Goal: Task Accomplishment & Management: Manage account settings

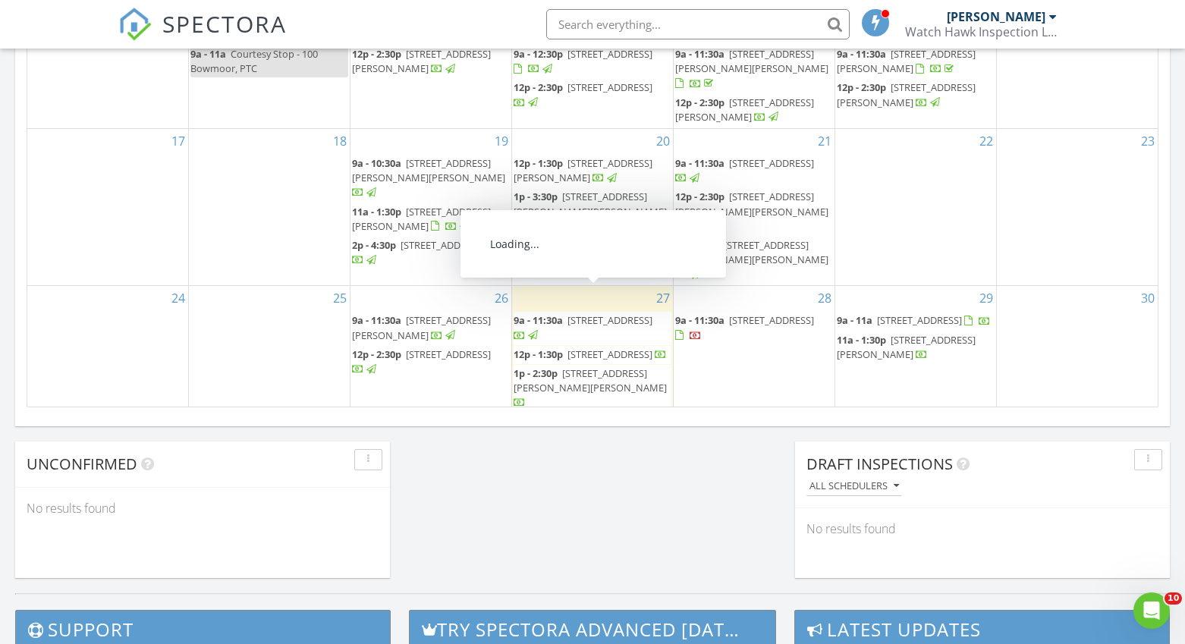
scroll to position [981, 0]
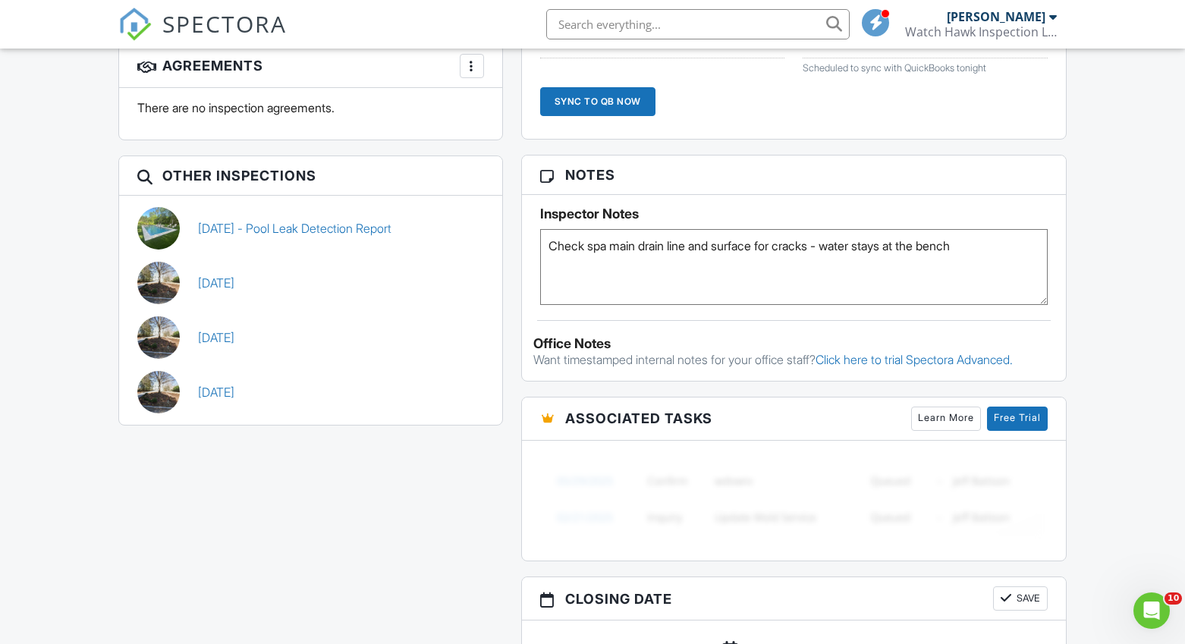
scroll to position [1145, 0]
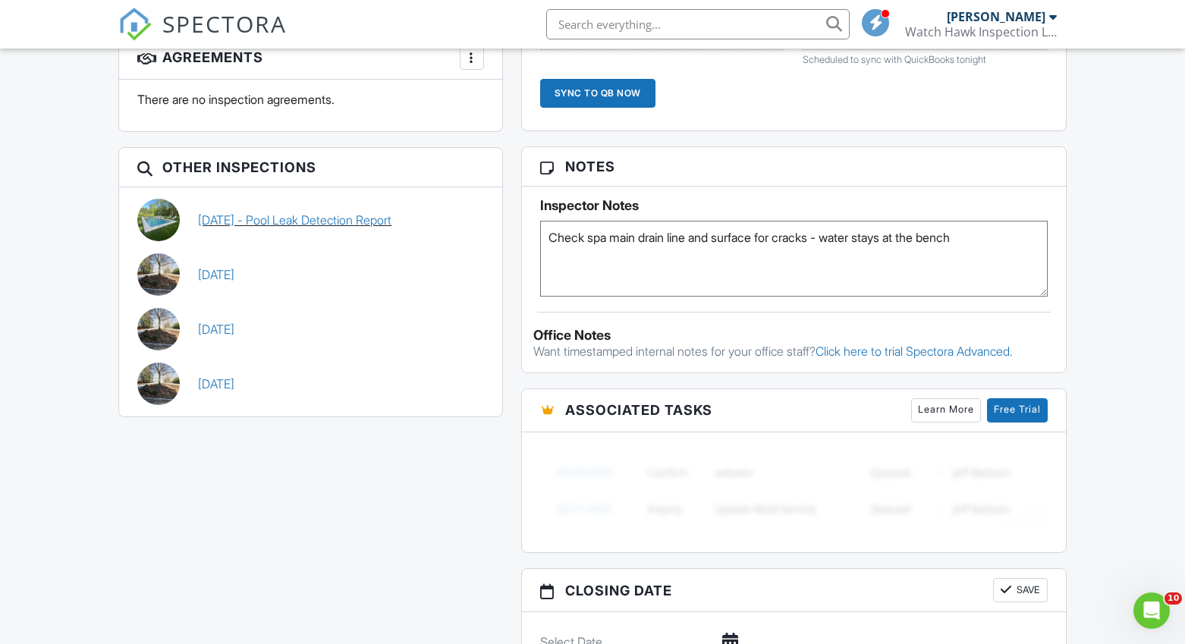
click at [321, 219] on link "05/06/2025 - Pool Leak Detection Report" at bounding box center [294, 220] width 193 height 17
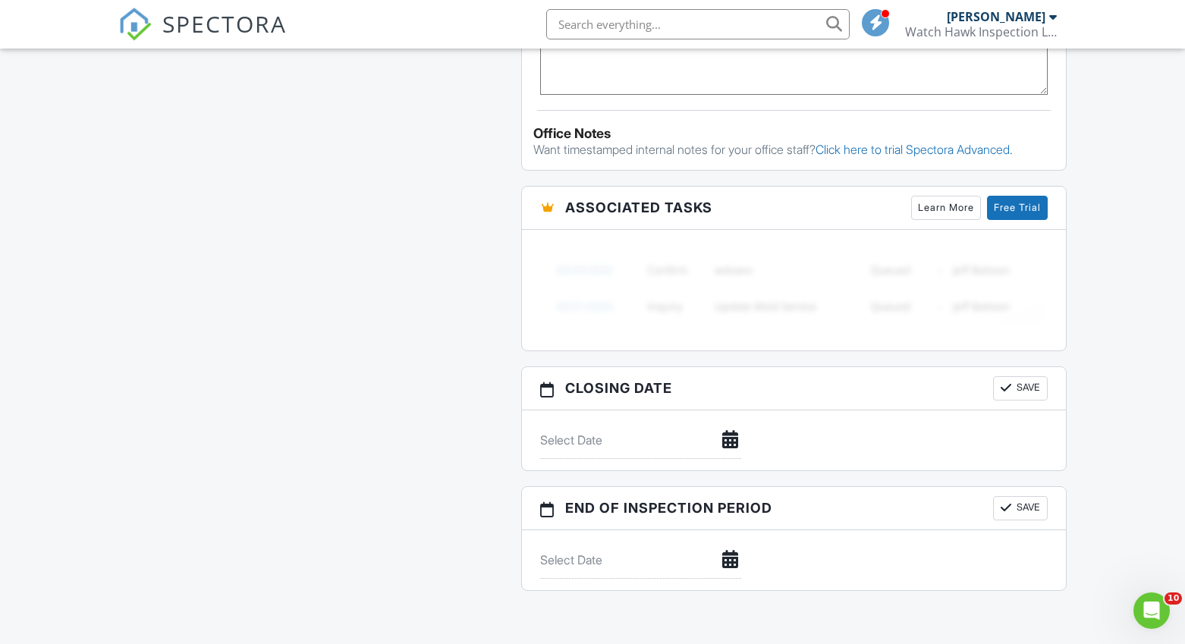
scroll to position [1200, 0]
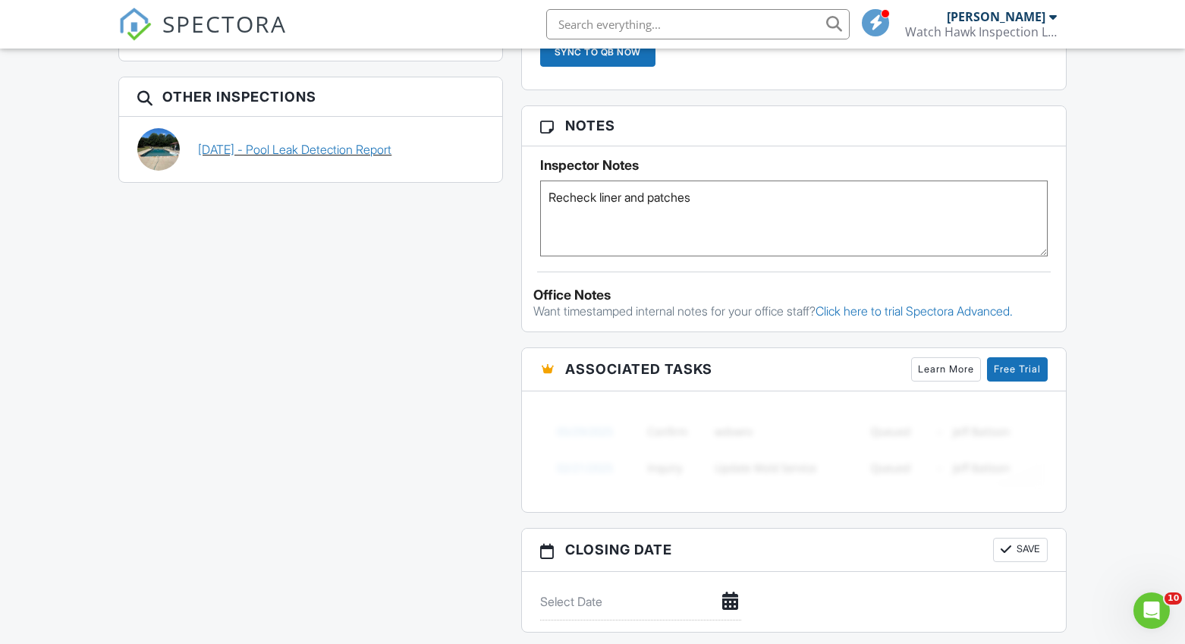
click at [391, 150] on link "[DATE] - Pool Leak Detection Report" at bounding box center [294, 149] width 193 height 17
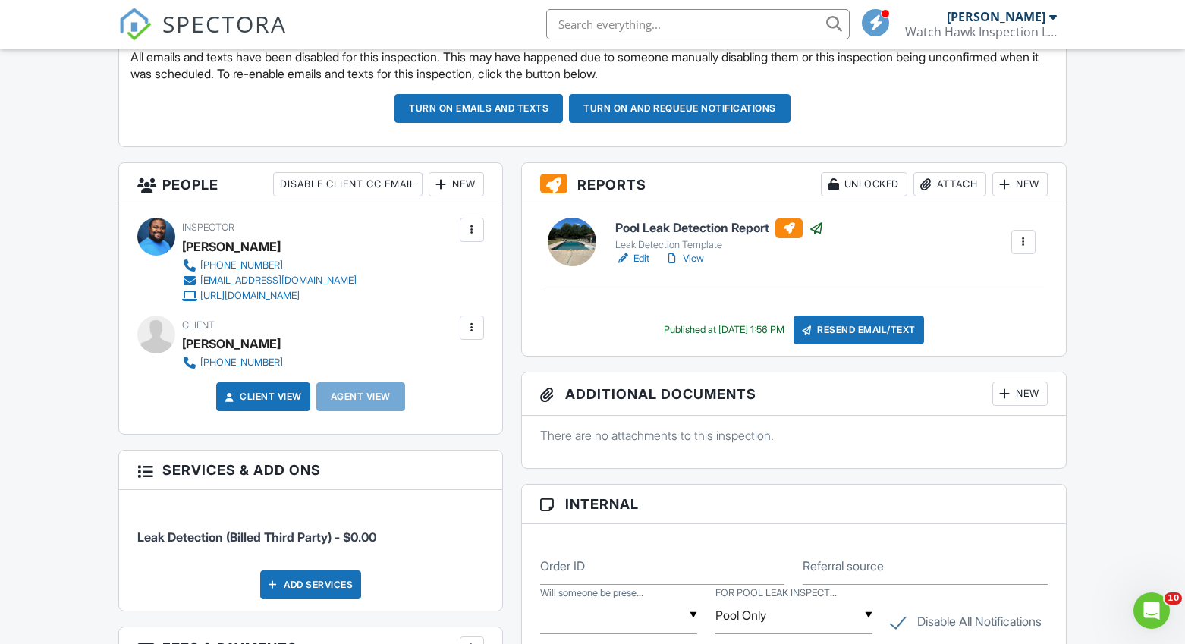
scroll to position [448, 0]
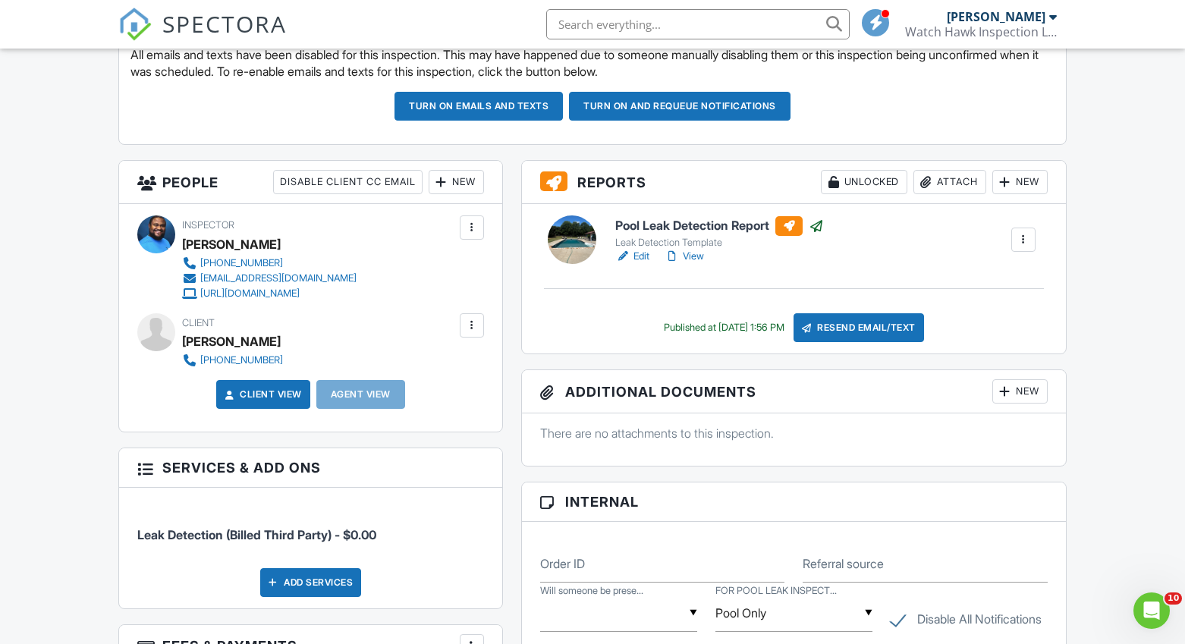
click at [636, 254] on link "Edit" at bounding box center [632, 256] width 34 height 15
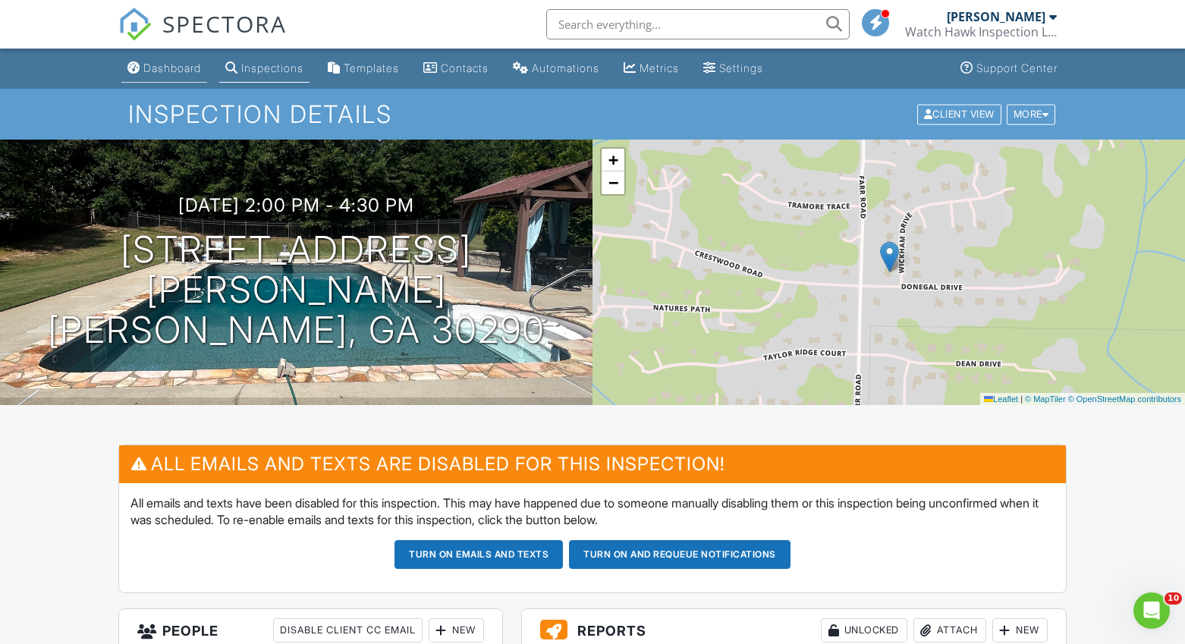
click at [159, 75] on link "Dashboard" at bounding box center [164, 69] width 86 height 28
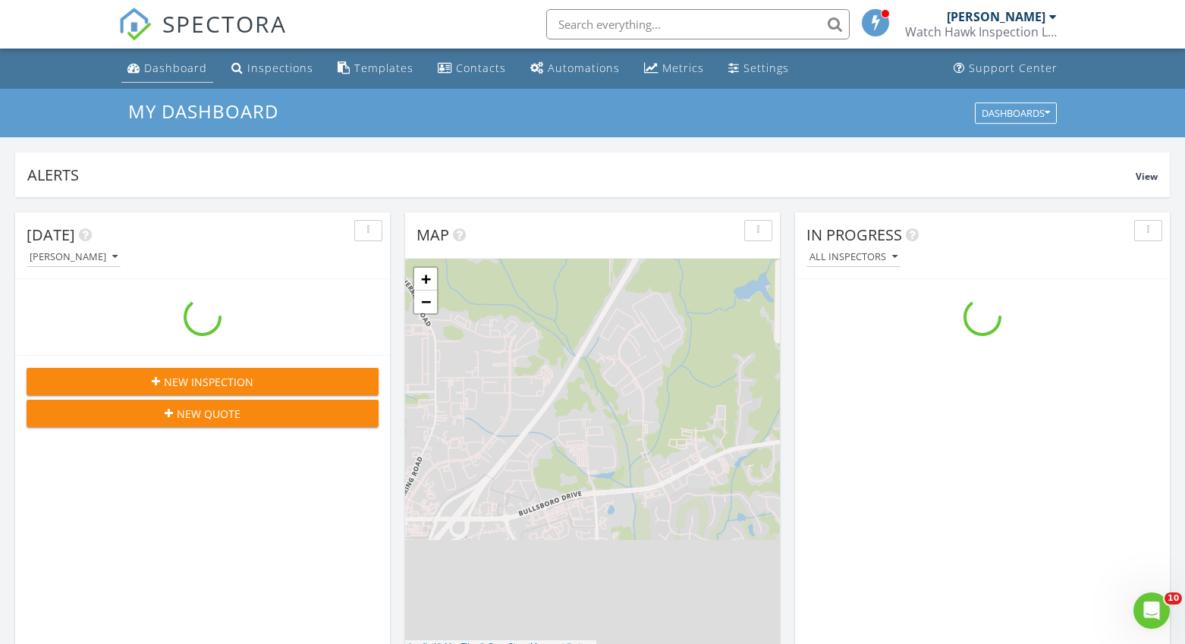
scroll to position [1381, 1185]
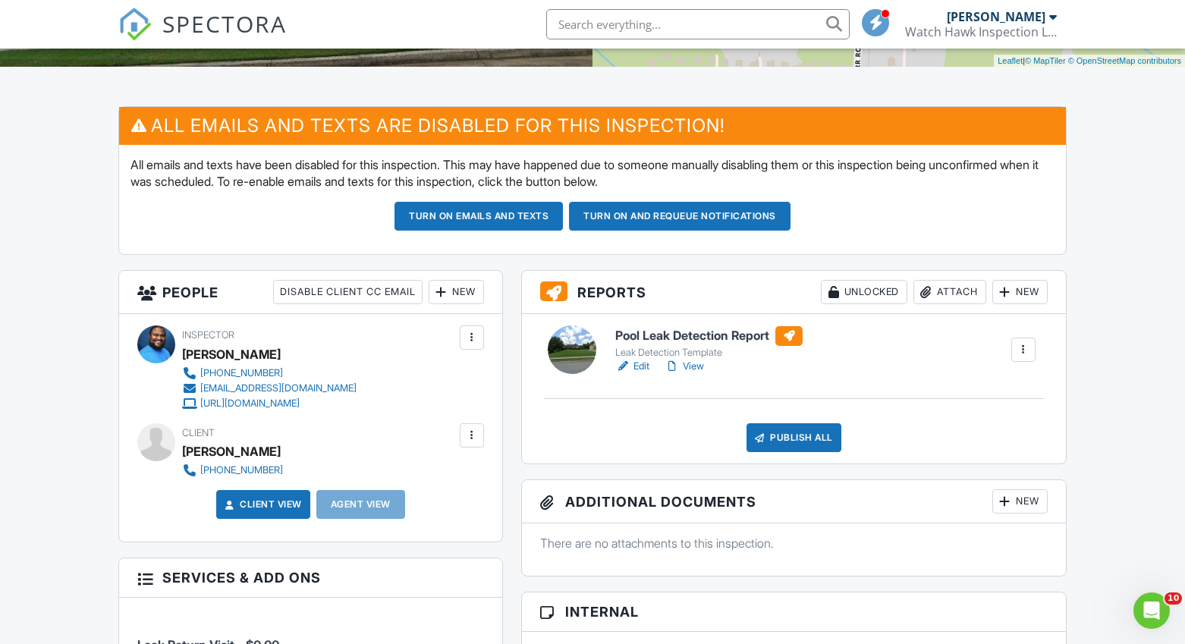
scroll to position [345, 0]
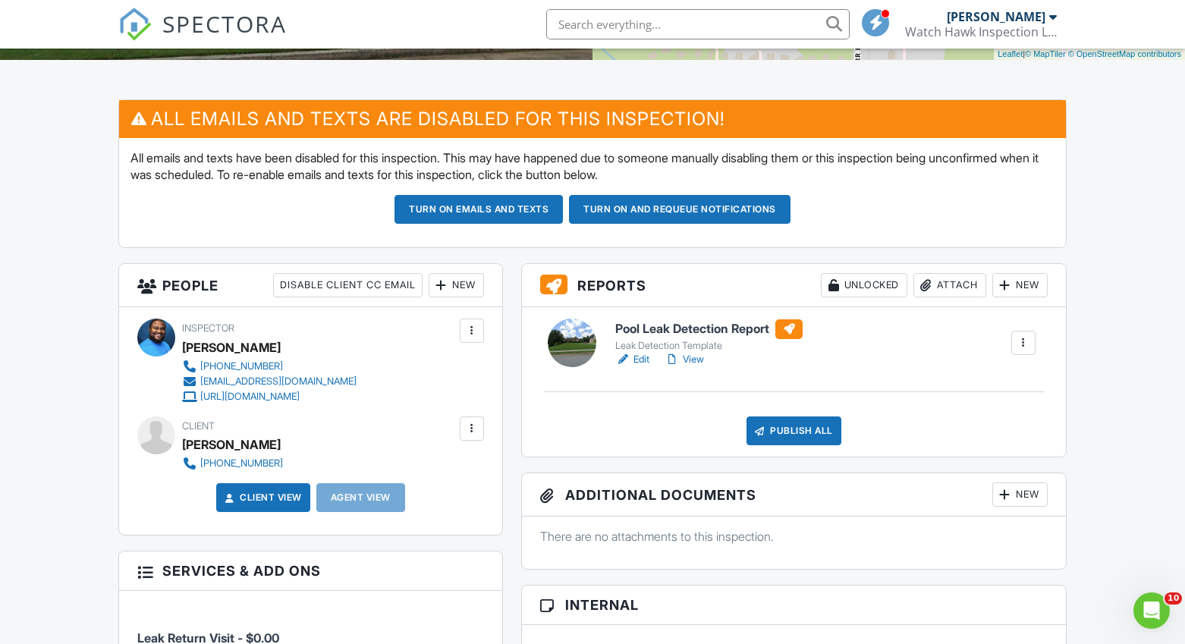
click at [1016, 340] on div at bounding box center [1023, 342] width 15 height 15
click at [993, 466] on link "Delete" at bounding box center [983, 461] width 91 height 17
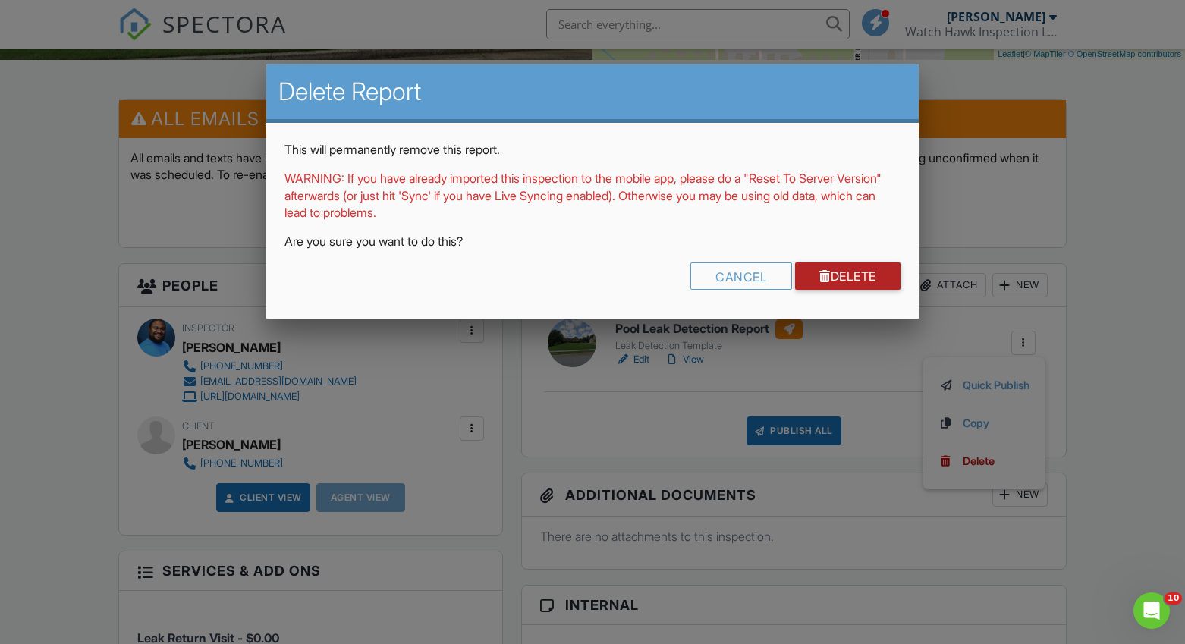
click at [843, 272] on link "Delete" at bounding box center [847, 275] width 105 height 27
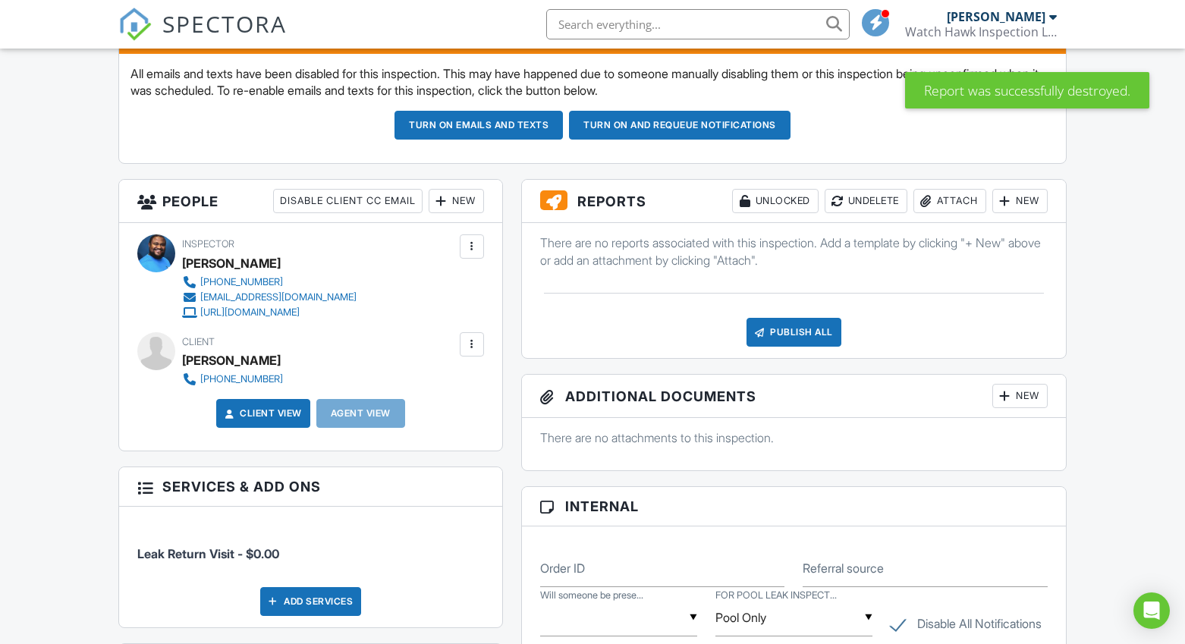
scroll to position [444, 0]
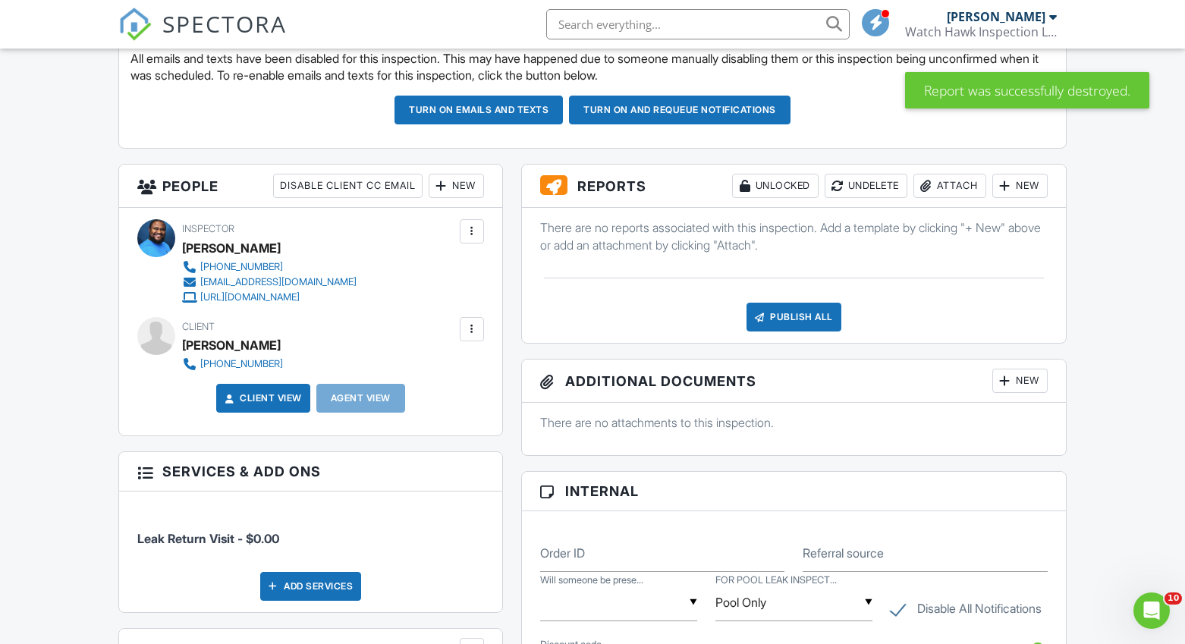
click at [800, 315] on div "Publish All" at bounding box center [793, 317] width 95 height 29
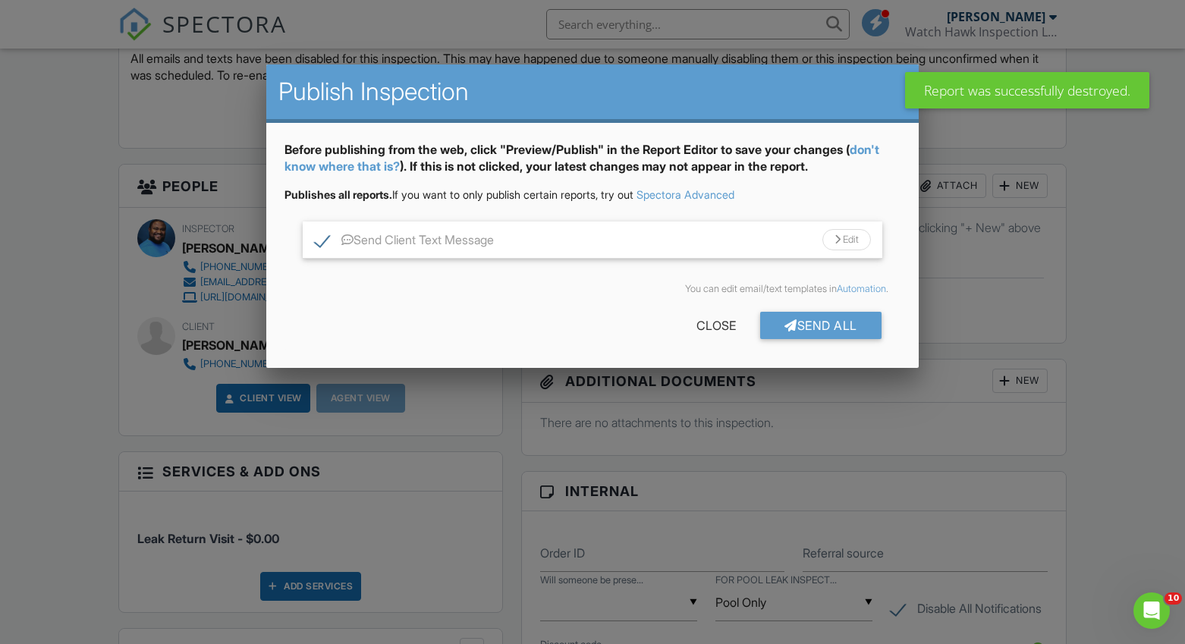
click at [323, 243] on label "Send Client Text Message" at bounding box center [404, 242] width 179 height 19
checkbox input "false"
click at [818, 322] on div "Send All" at bounding box center [820, 325] width 121 height 27
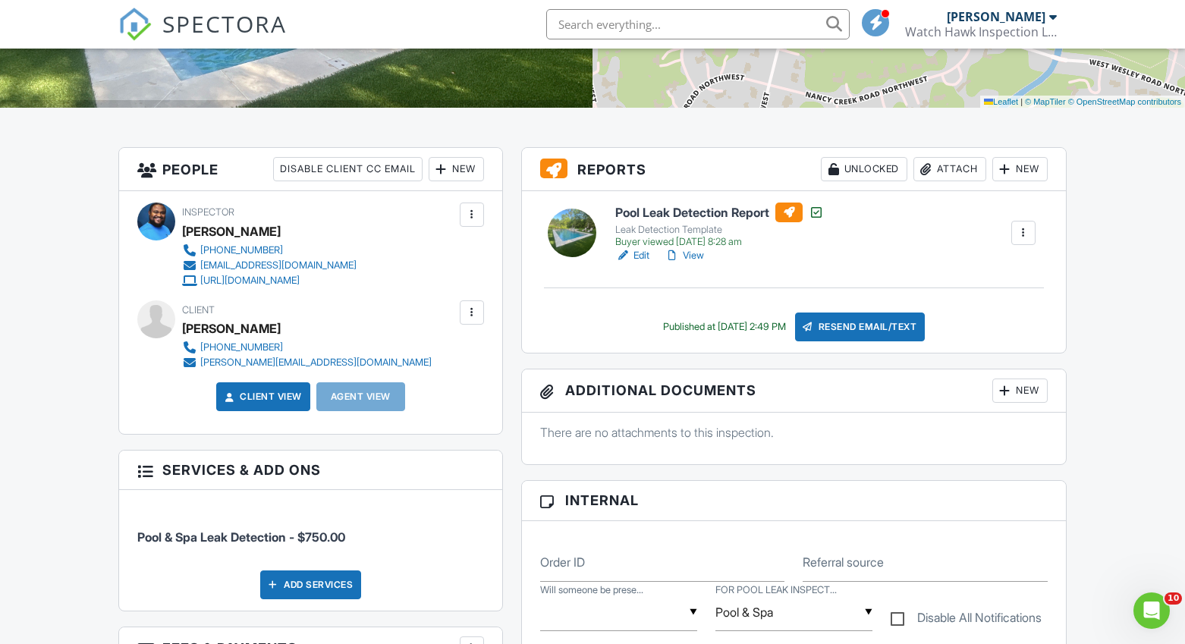
scroll to position [300, 0]
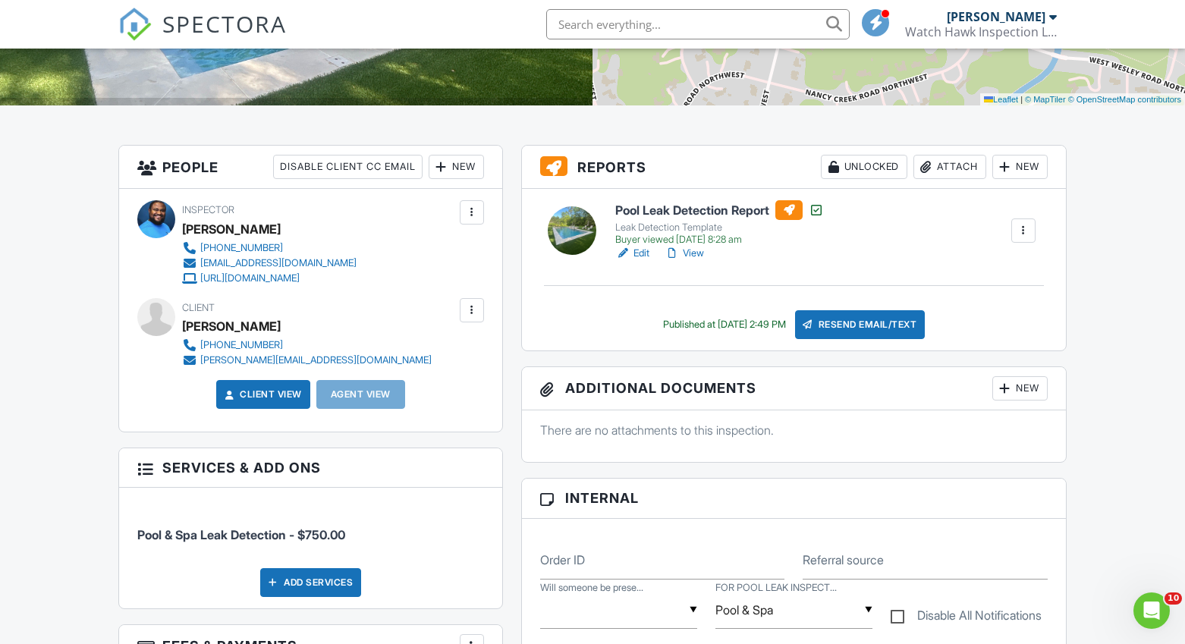
click at [642, 252] on link "Edit" at bounding box center [632, 253] width 34 height 15
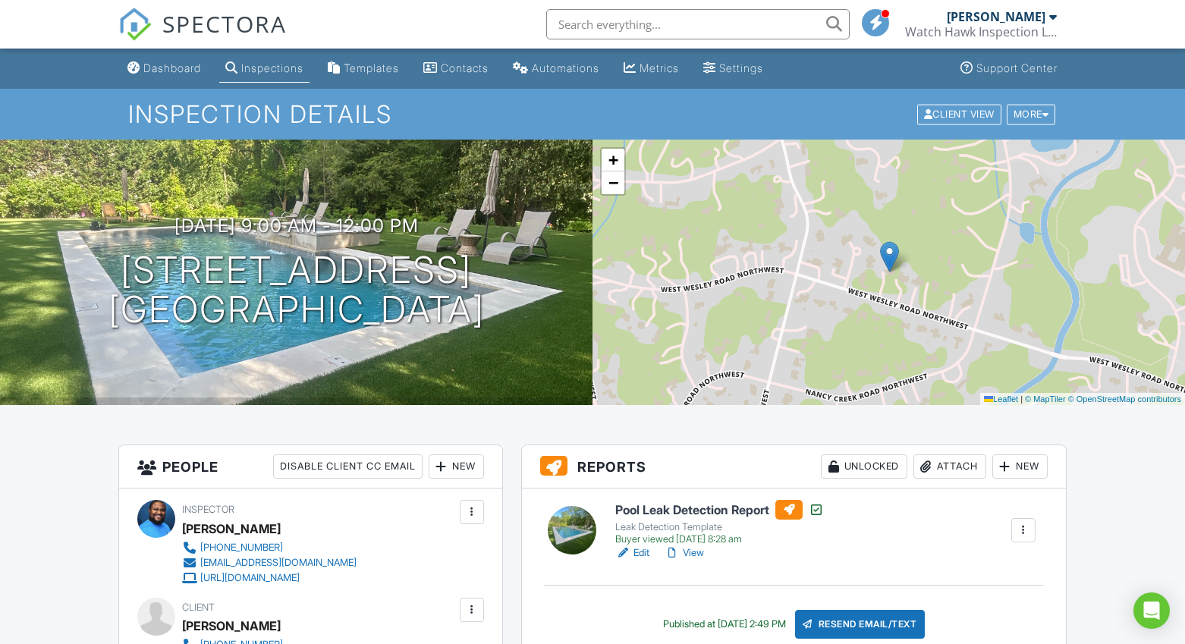
click at [691, 553] on link "View" at bounding box center [683, 552] width 39 height 15
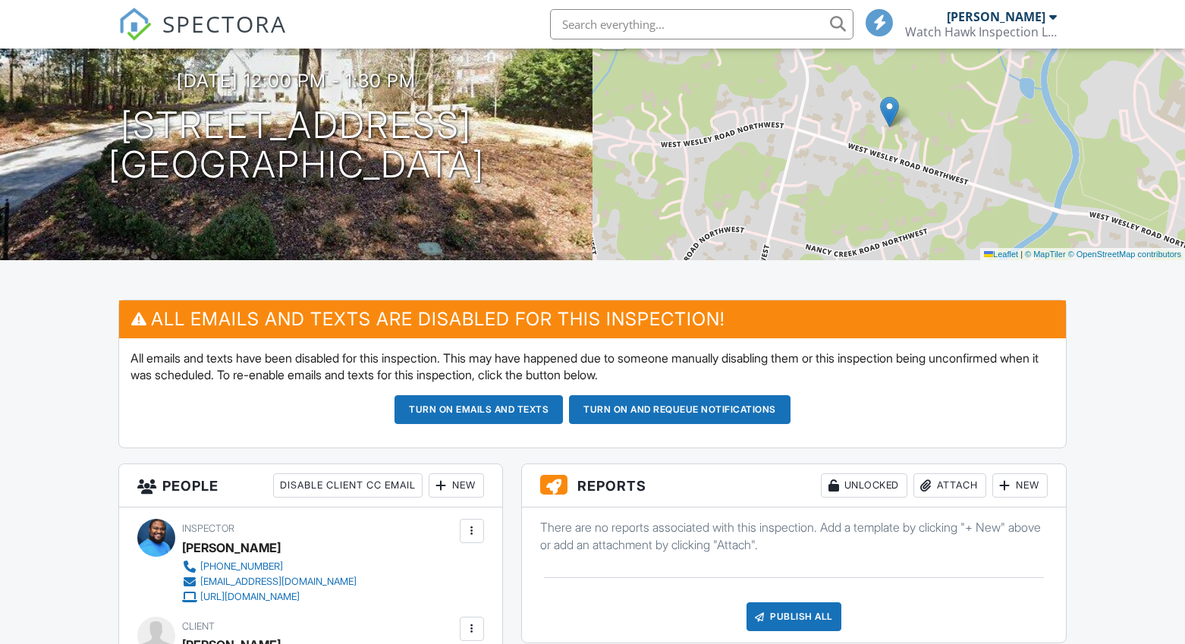
scroll to position [419, 0]
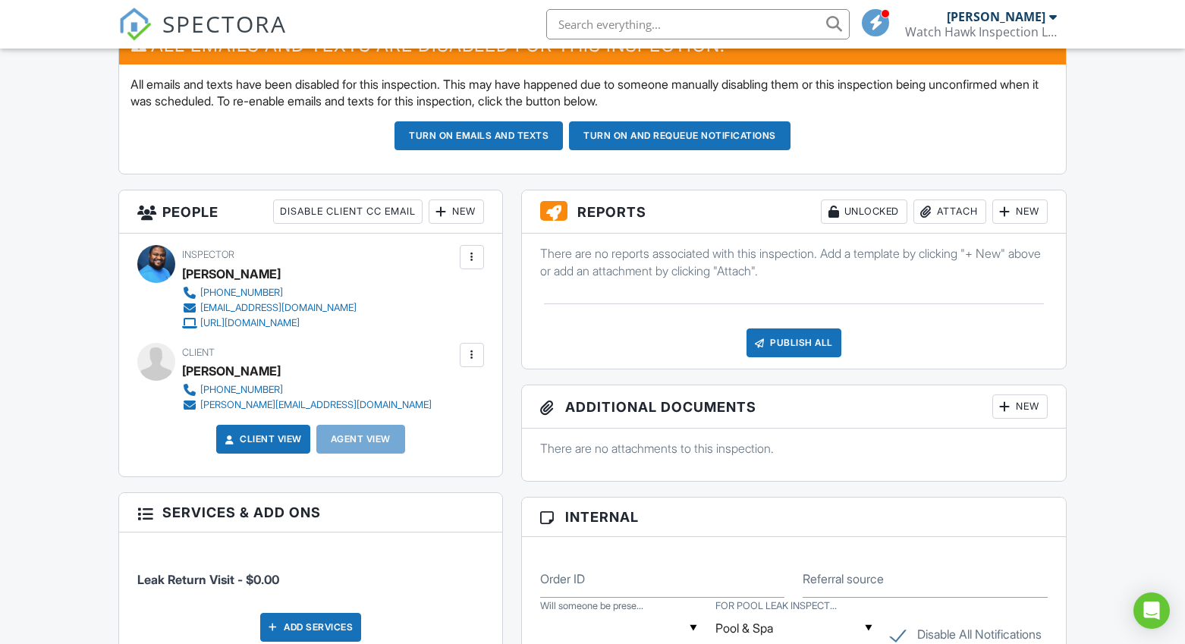
drag, startPoint x: 809, startPoint y: 339, endPoint x: 799, endPoint y: 340, distance: 9.1
click at [808, 339] on div "Publish All" at bounding box center [793, 342] width 95 height 29
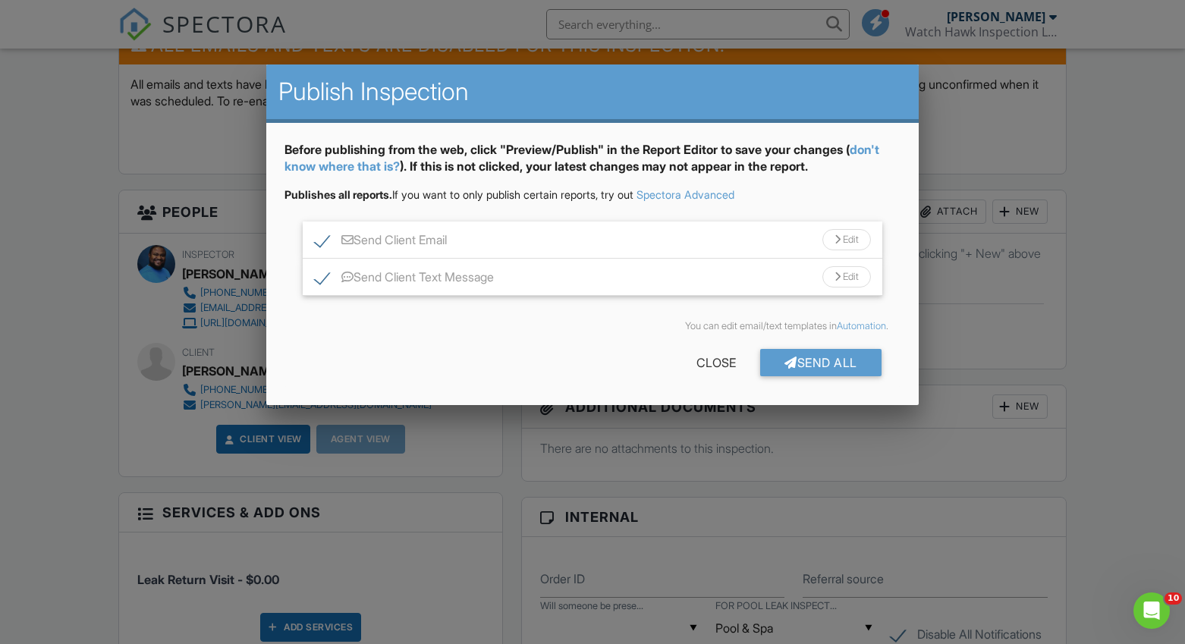
scroll to position [0, 0]
click at [325, 240] on label "Send Client Email" at bounding box center [381, 242] width 132 height 19
checkbox input "false"
click at [323, 275] on label "Send Client Text Message" at bounding box center [404, 279] width 179 height 19
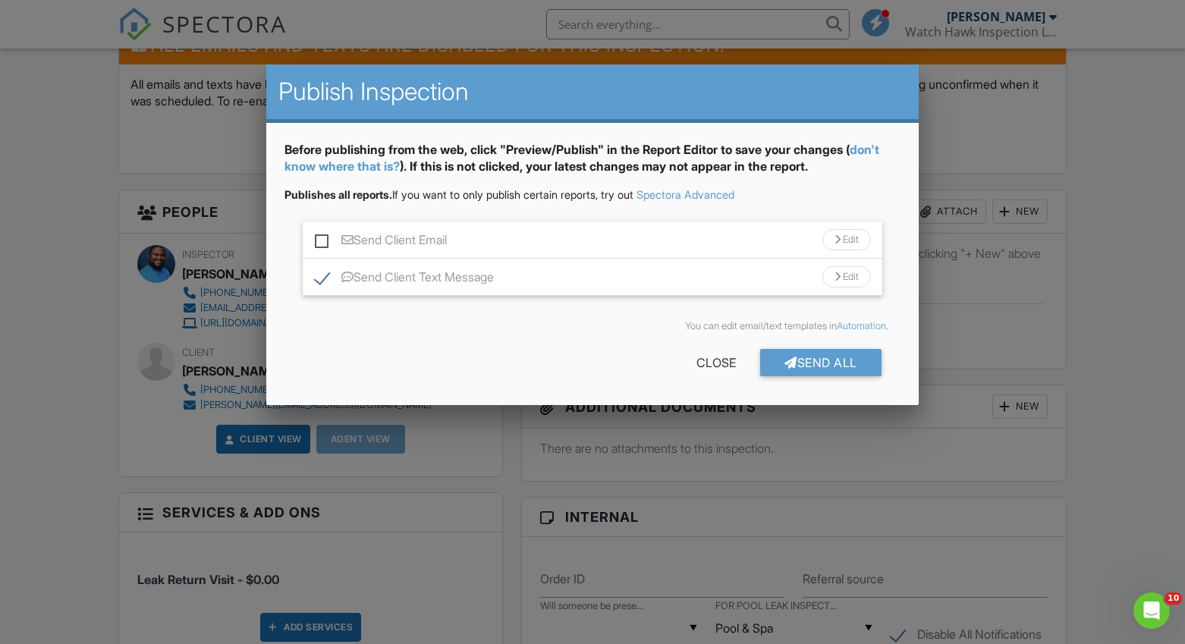
checkbox input "false"
click at [808, 369] on div "Send All" at bounding box center [820, 362] width 121 height 27
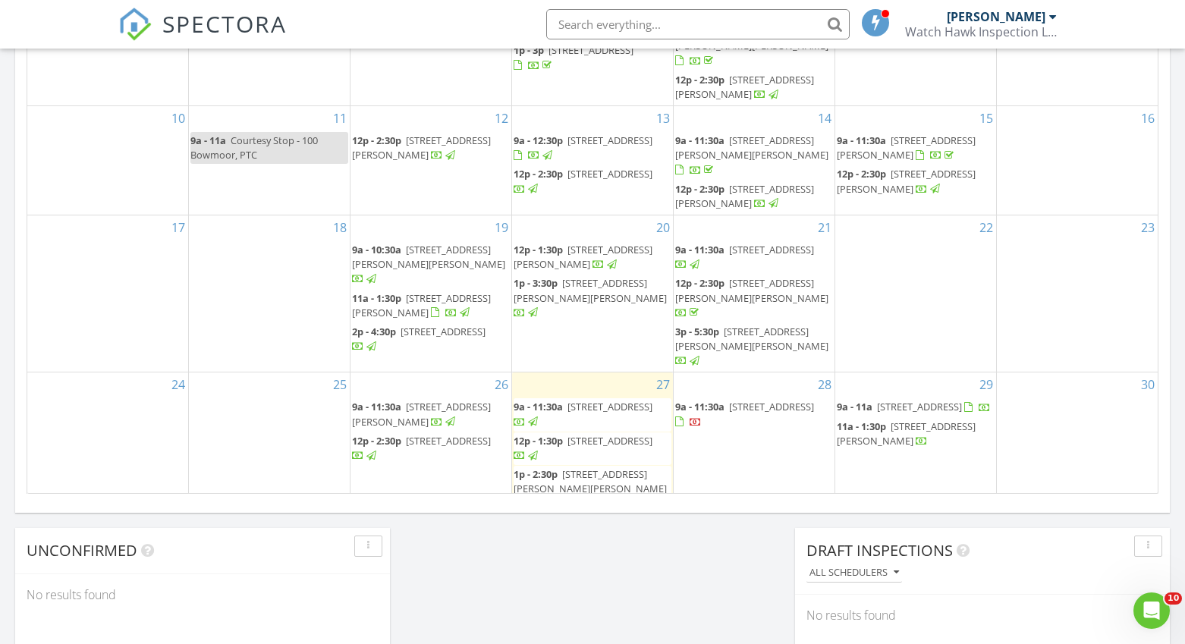
click at [897, 516] on div "5" at bounding box center [915, 546] width 161 height 60
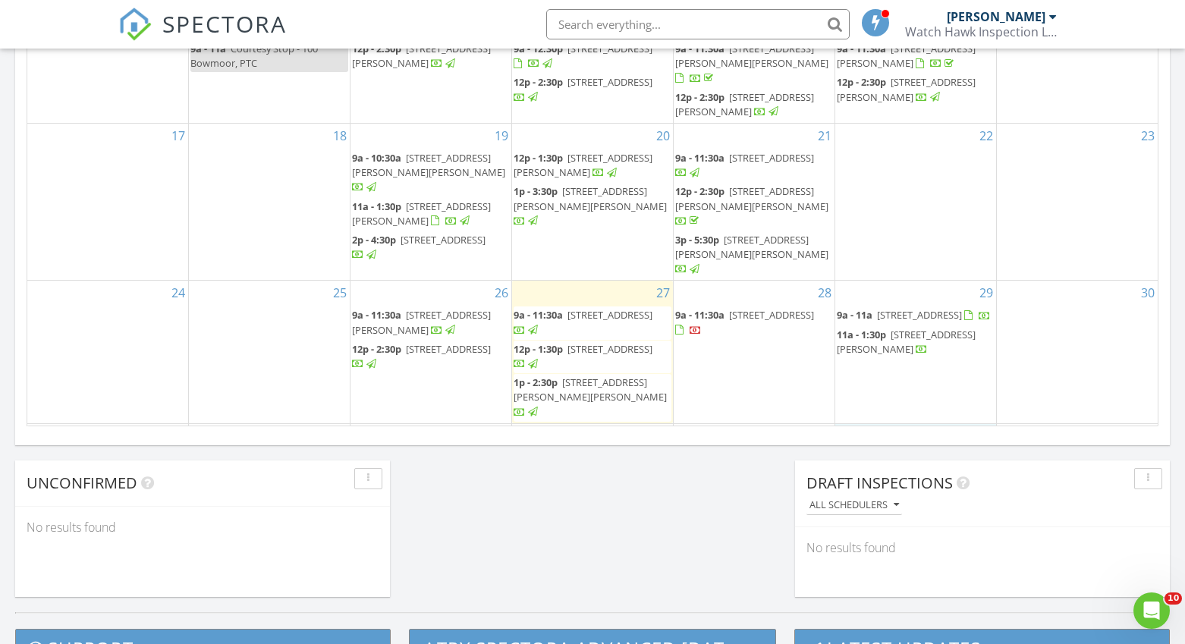
scroll to position [23, 0]
click at [656, 30] on input "text" at bounding box center [697, 24] width 303 height 30
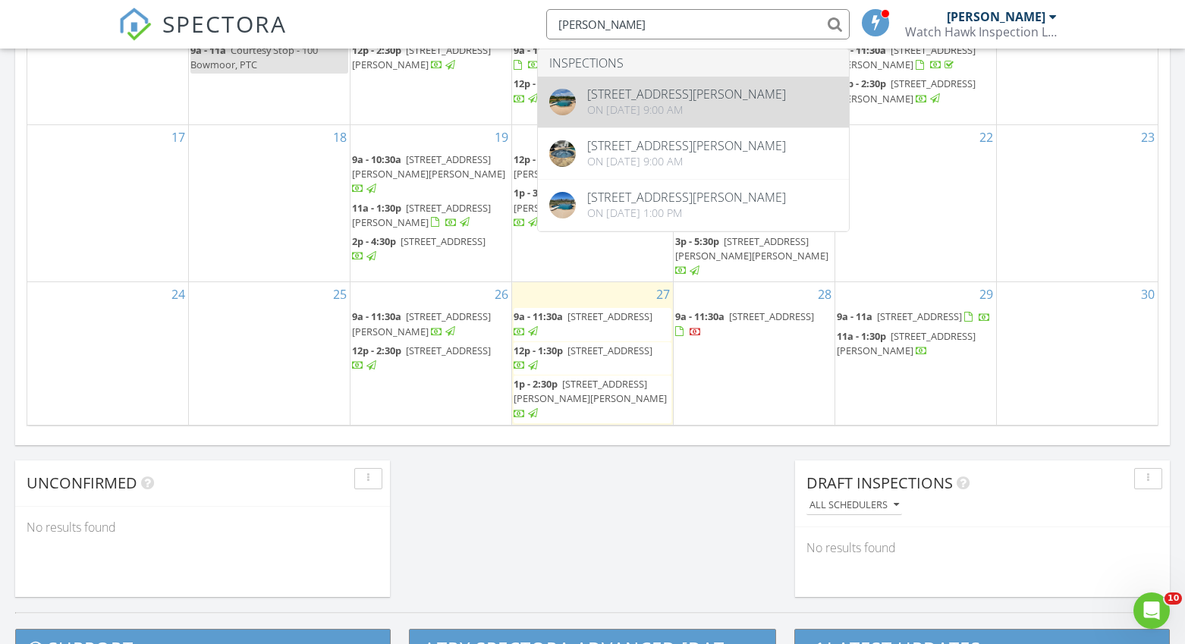
type input "tabor"
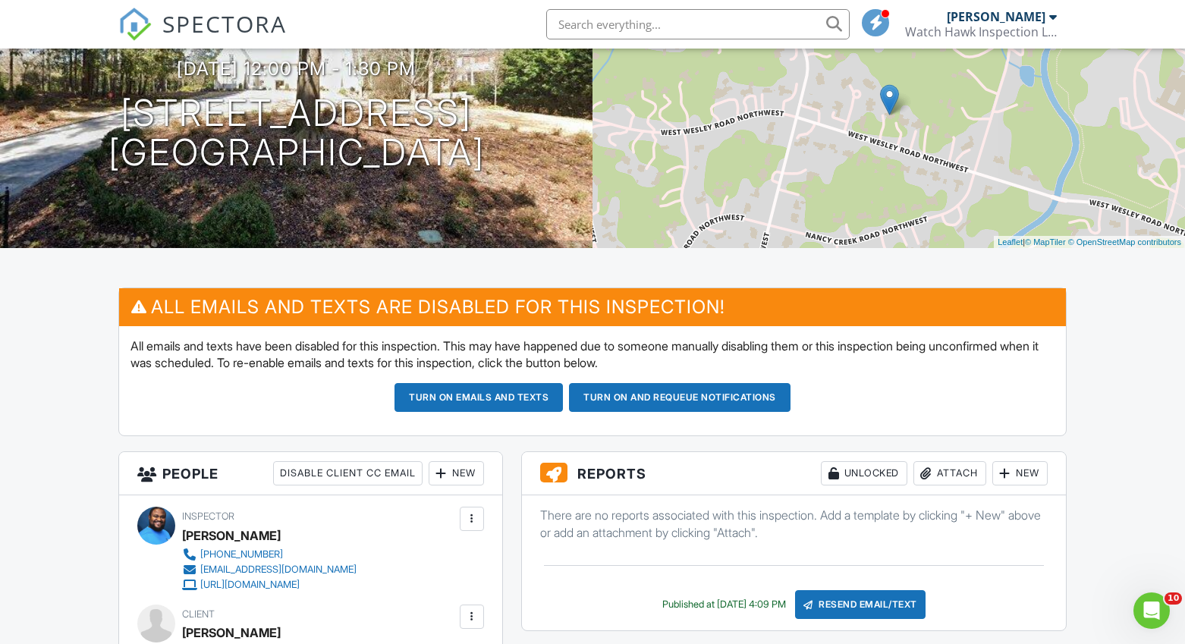
scroll to position [151, 0]
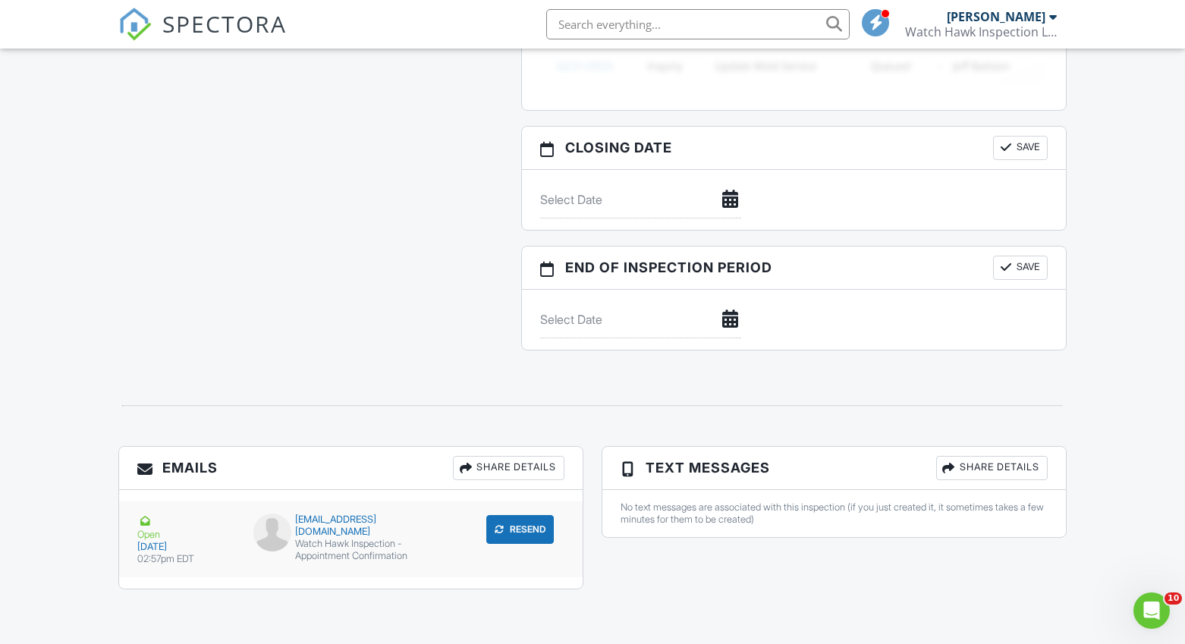
click at [339, 541] on div "Watch Hawk Inspection - Appointment Confirmation" at bounding box center [350, 550] width 195 height 24
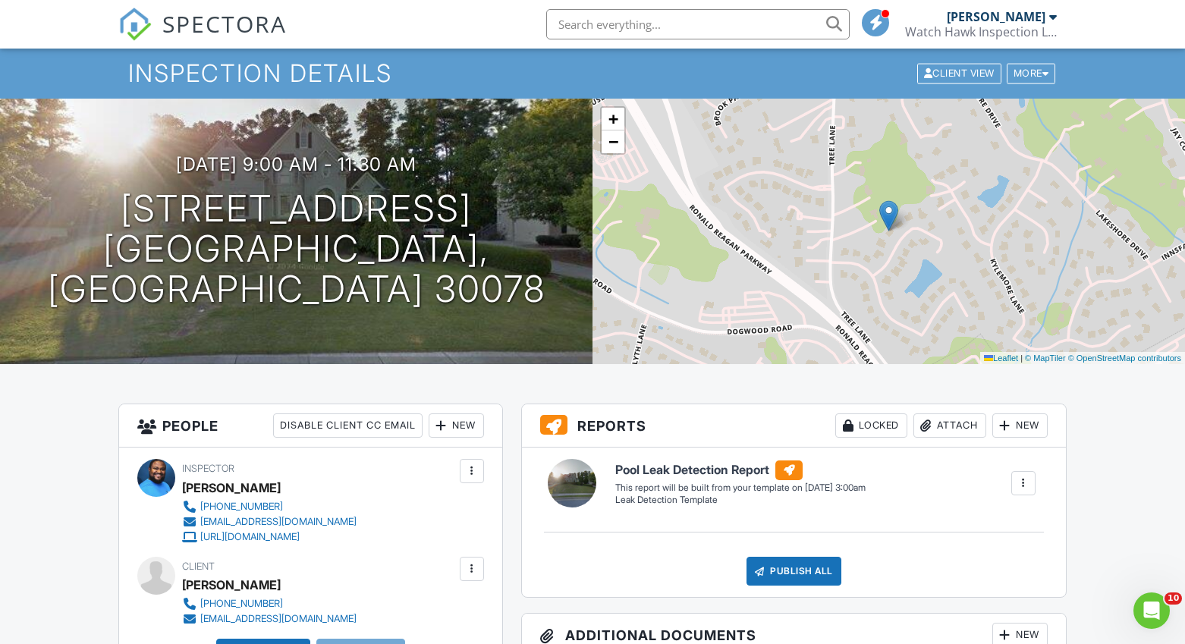
scroll to position [45, 0]
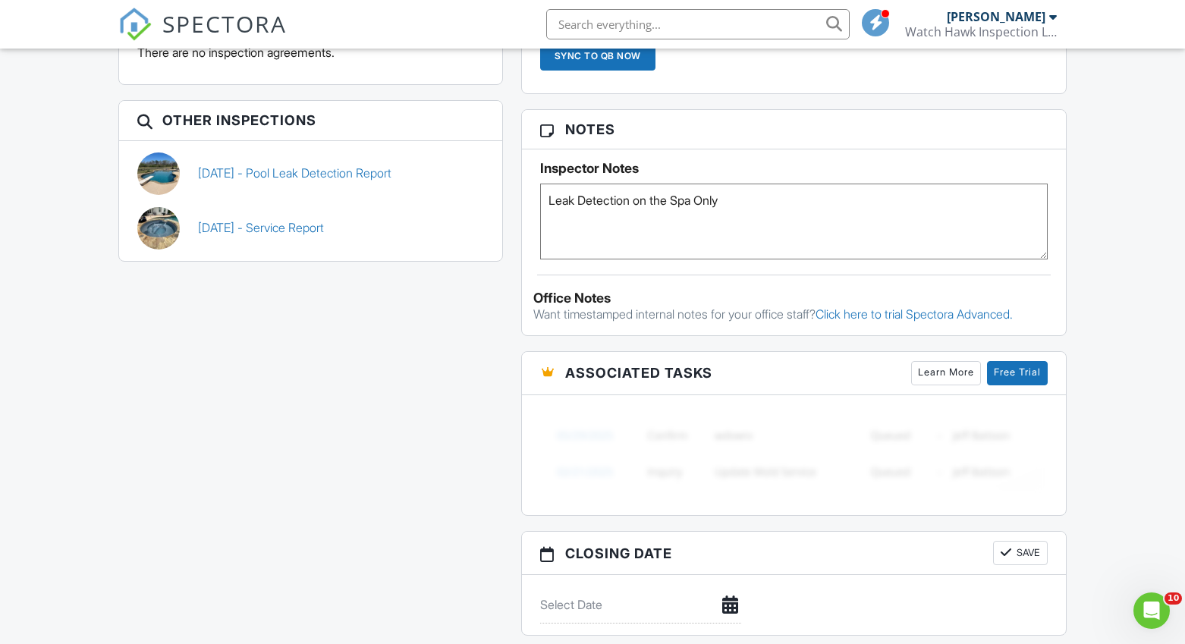
scroll to position [1045, 0]
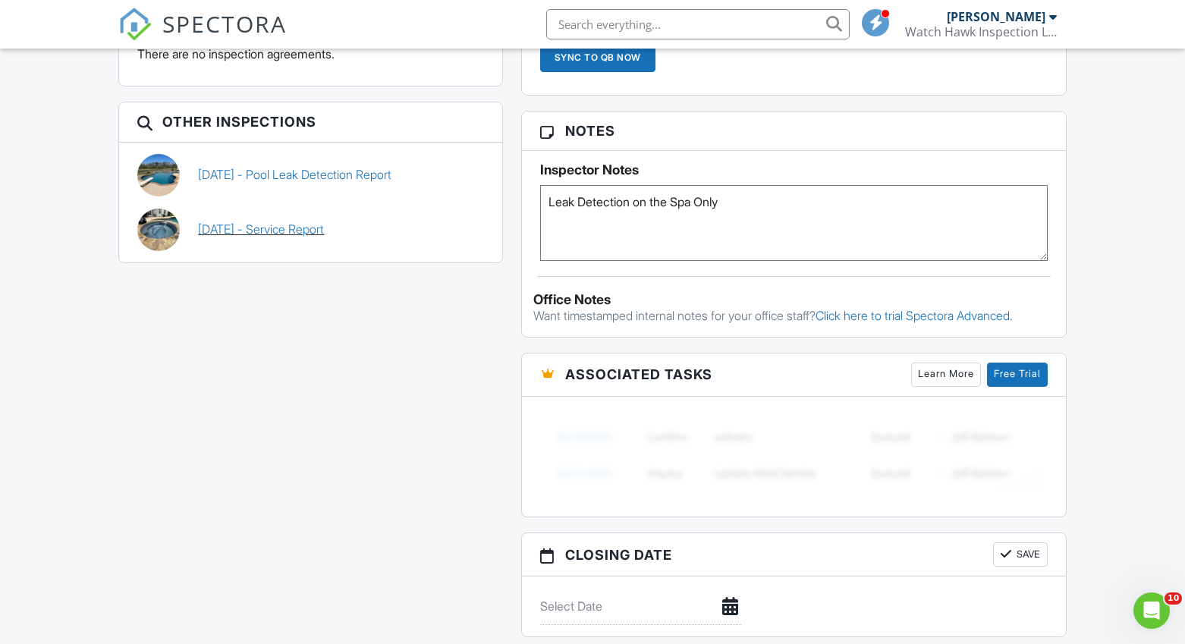
click at [324, 226] on link "04/15/2025 - Service Report" at bounding box center [261, 229] width 126 height 17
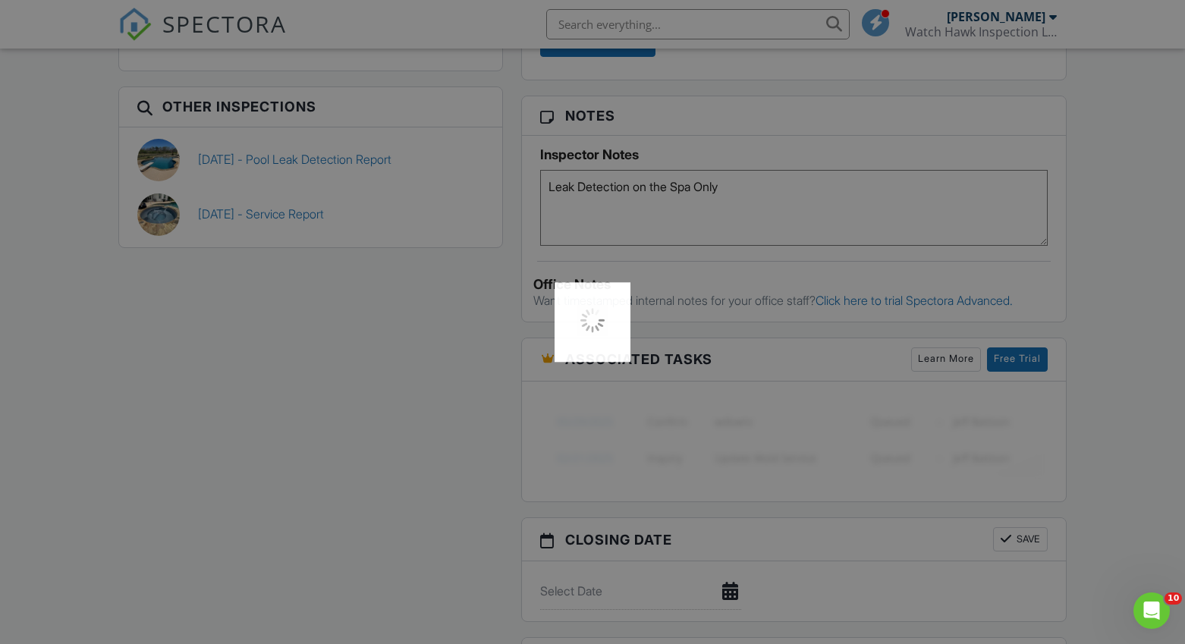
scroll to position [1059, 0]
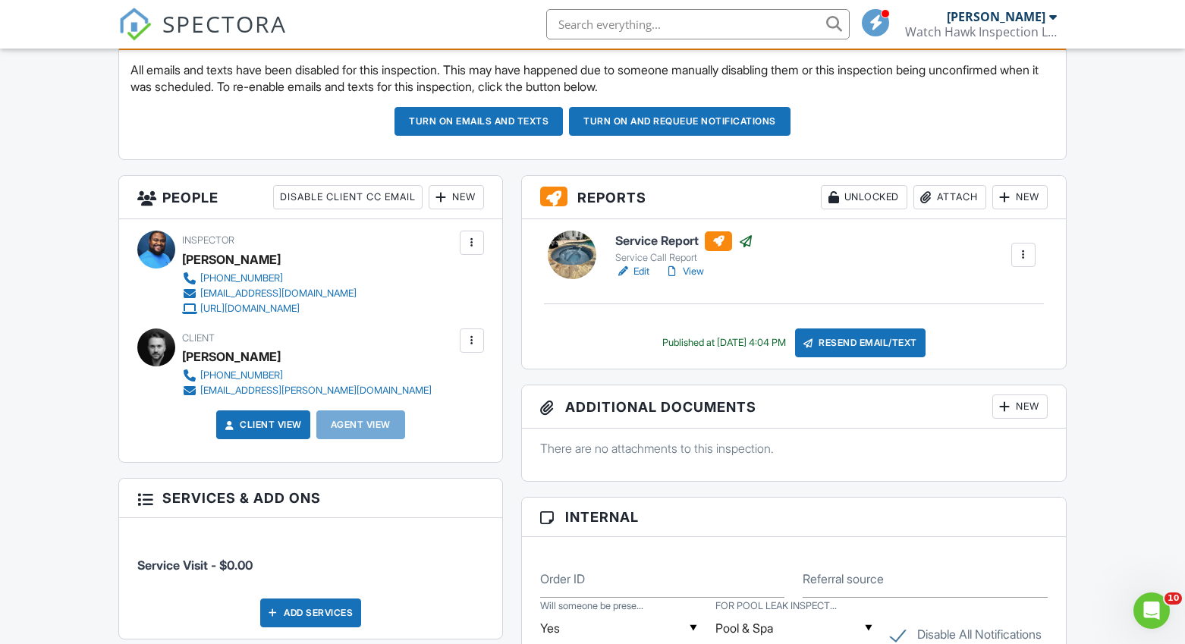
scroll to position [454, 0]
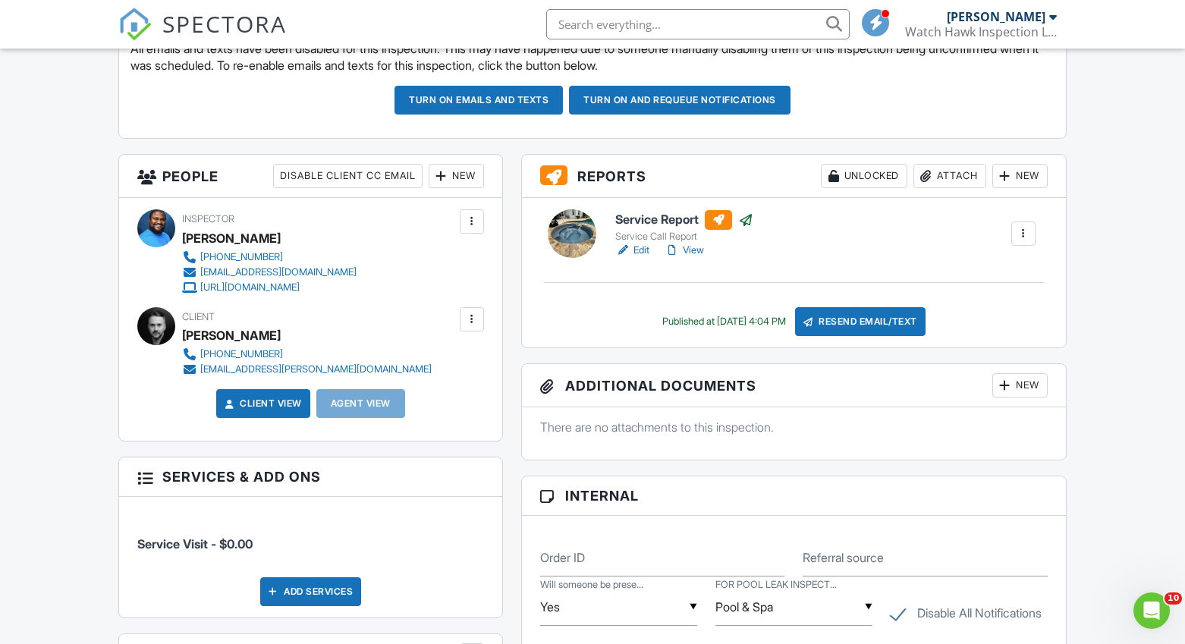
click at [697, 247] on link "View" at bounding box center [683, 250] width 39 height 15
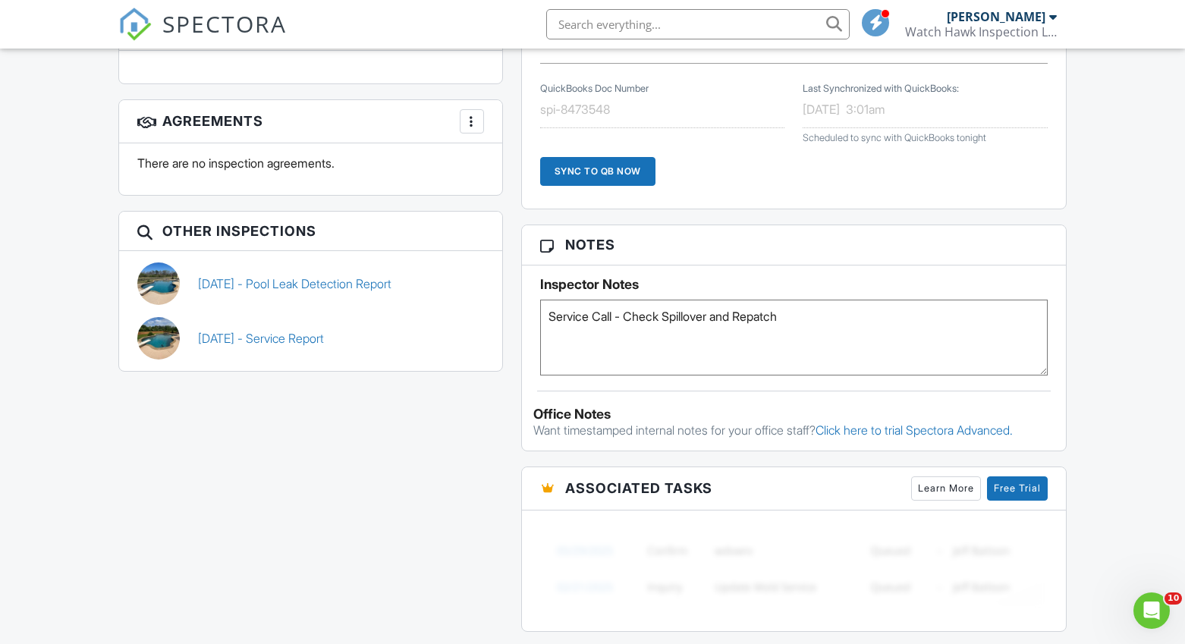
scroll to position [1082, 0]
click at [331, 275] on link "[DATE] - Pool Leak Detection Report" at bounding box center [294, 283] width 193 height 17
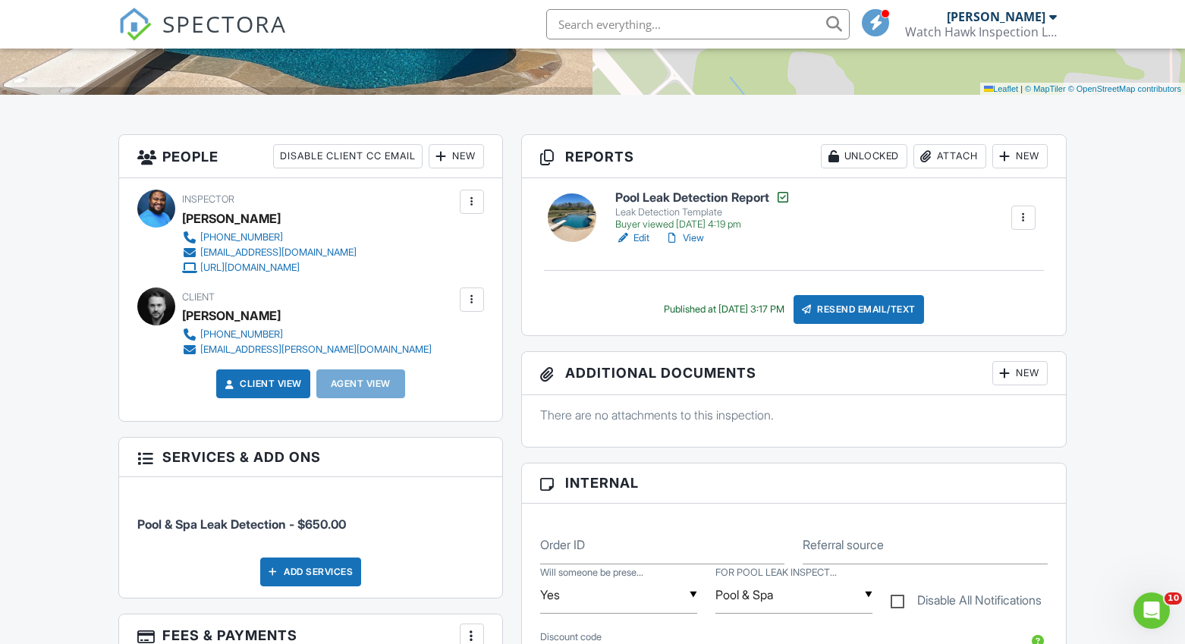
scroll to position [272, 0]
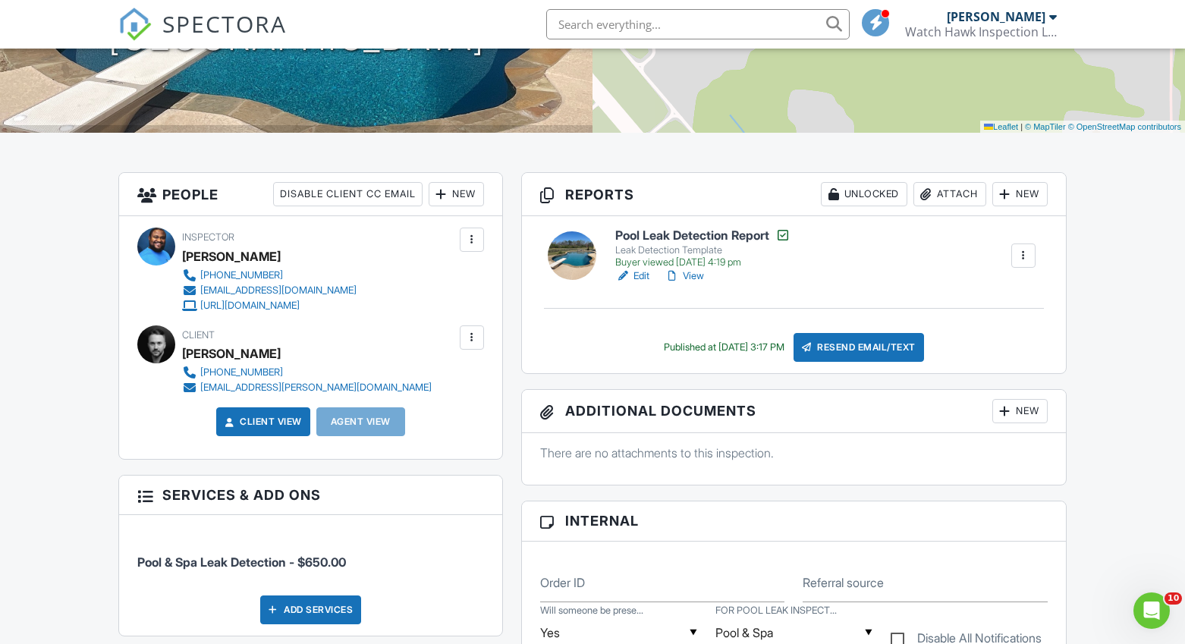
click at [692, 273] on link "View" at bounding box center [683, 275] width 39 height 15
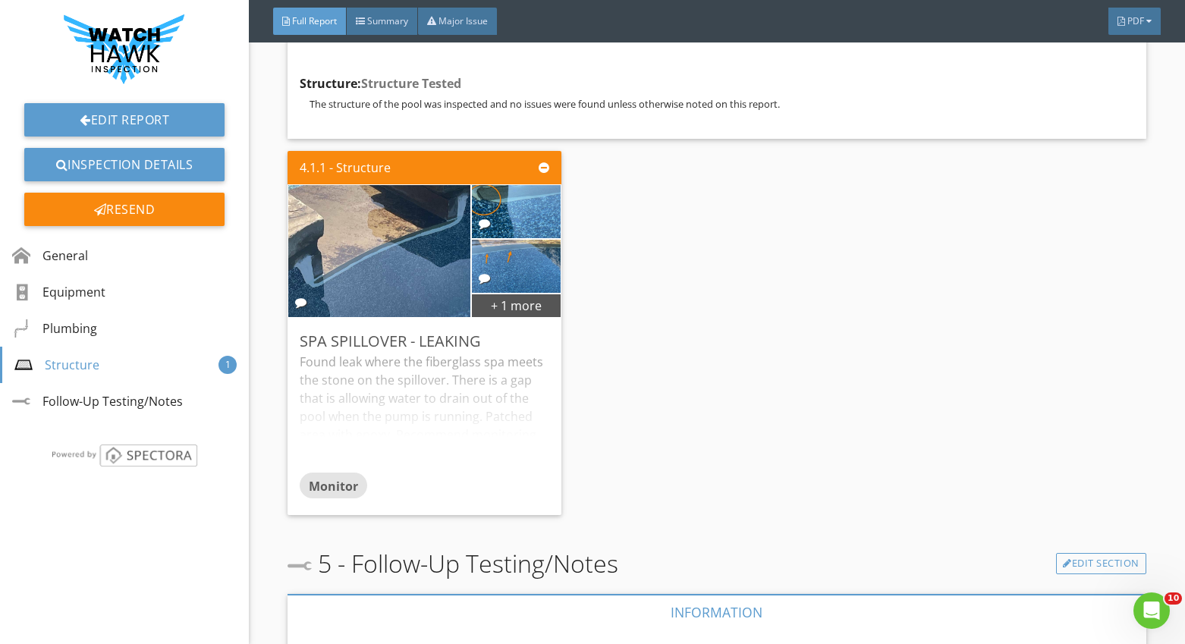
scroll to position [2952, 0]
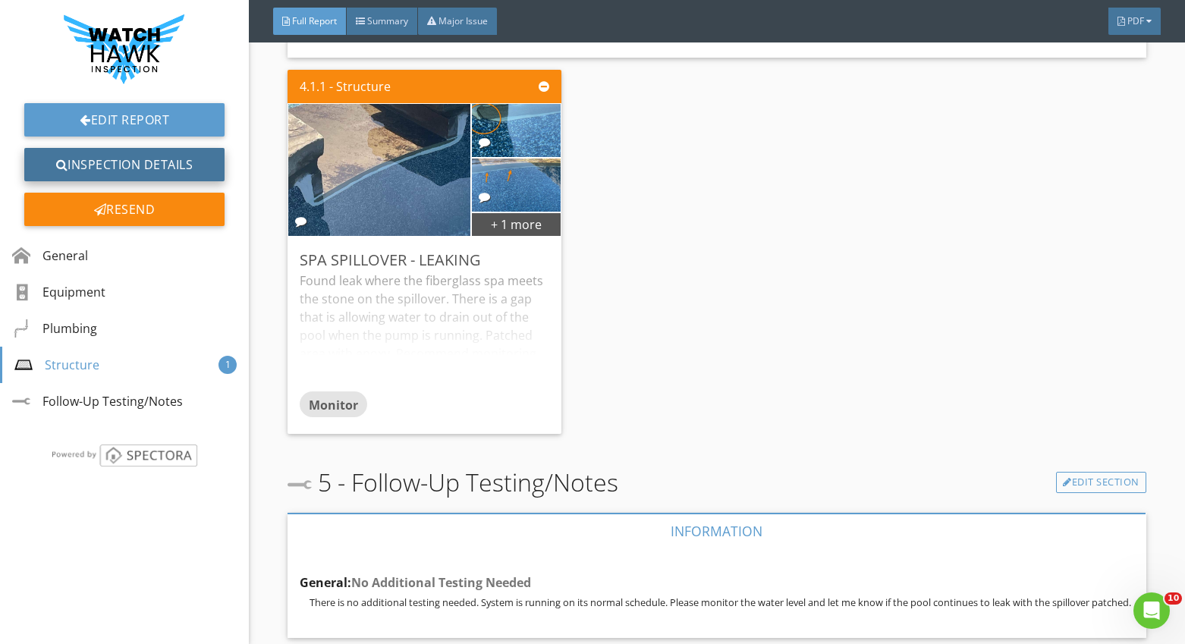
click at [184, 160] on link "Inspection Details" at bounding box center [124, 164] width 200 height 33
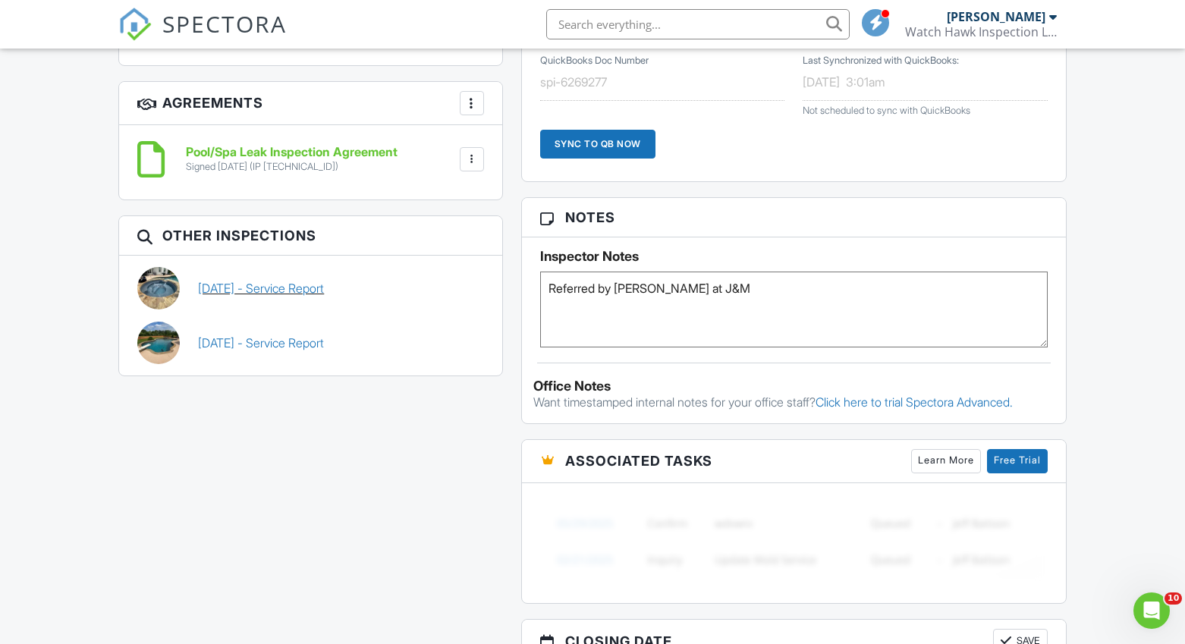
scroll to position [953, 0]
click at [305, 341] on link "[DATE] - Service Report" at bounding box center [261, 342] width 126 height 17
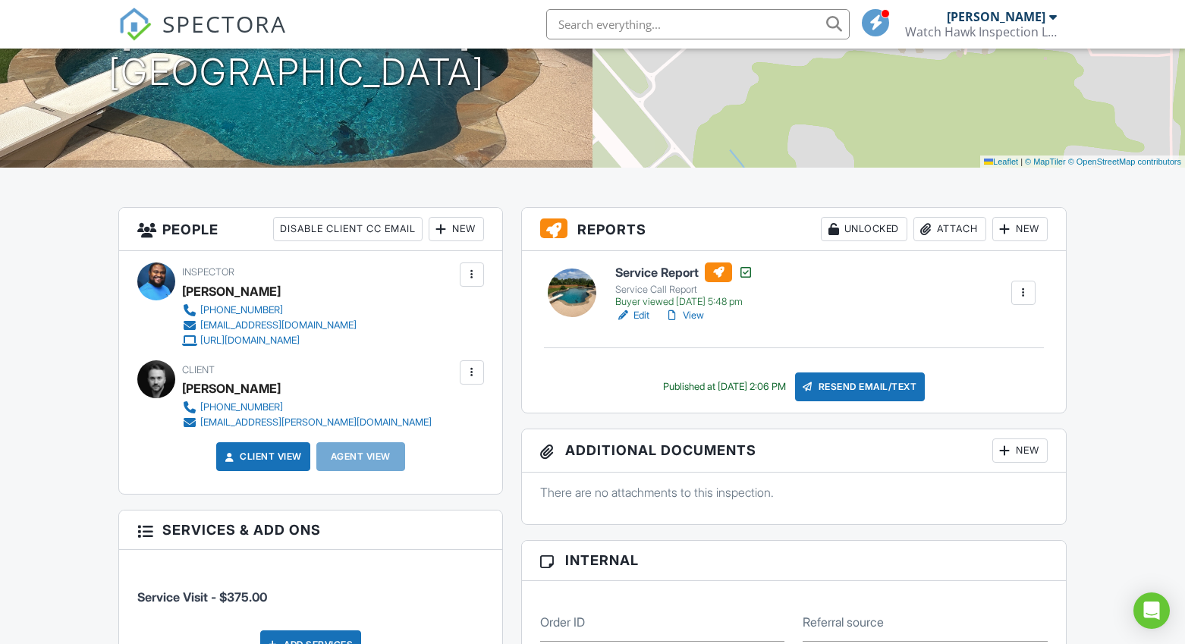
click at [698, 314] on link "View" at bounding box center [683, 315] width 39 height 15
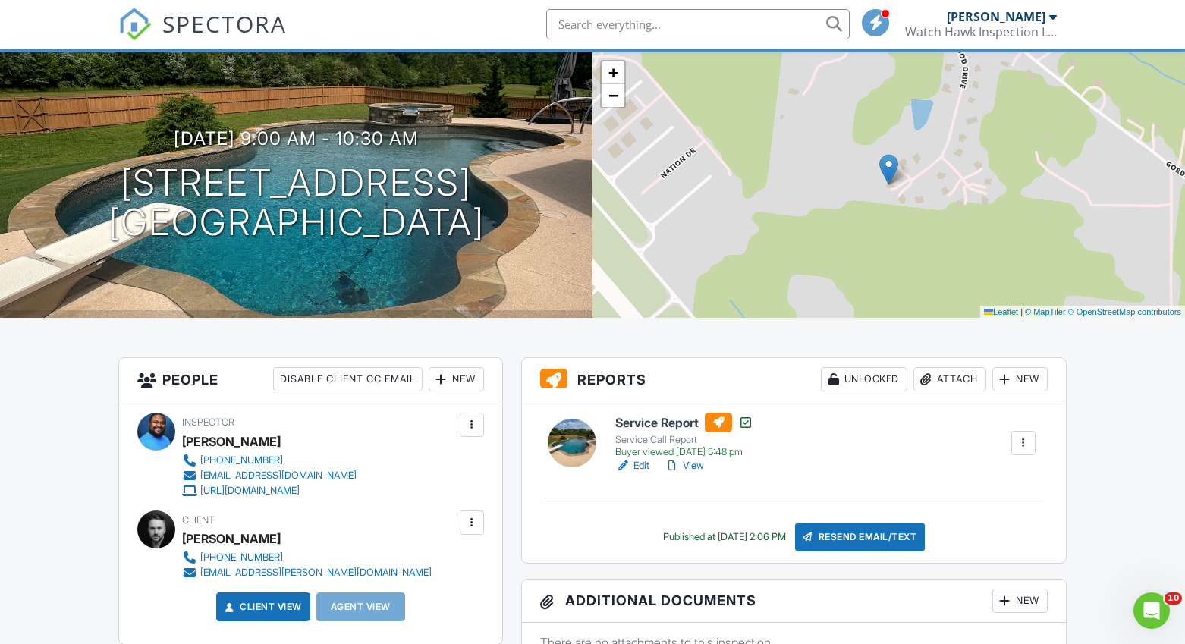
scroll to position [89, 0]
